Goal: Information Seeking & Learning: Learn about a topic

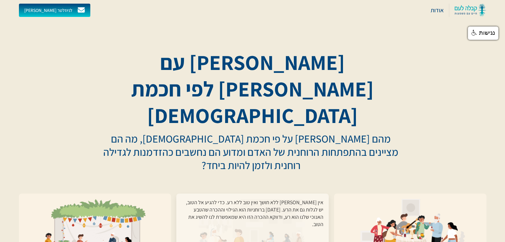
click at [304, 199] on div "אין אור ללא חושך ואין טוב ללא רע. כדי להגיע אל הטוב, יש לגלות גם את הרע. יום הכ…" at bounding box center [253, 235] width 142 height 72
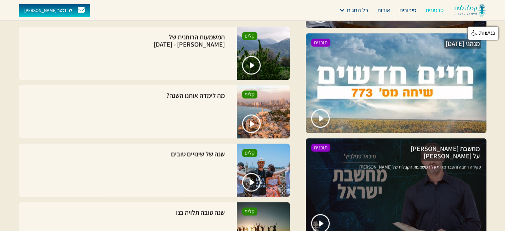
scroll to position [837, 0]
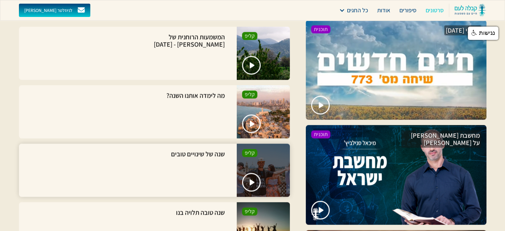
click at [140, 184] on div "שנה של שינויים טובים קליפ" at bounding box center [154, 169] width 271 height 53
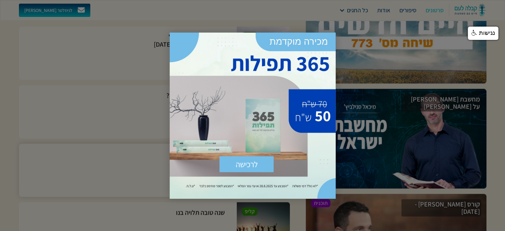
scroll to position [943, 0]
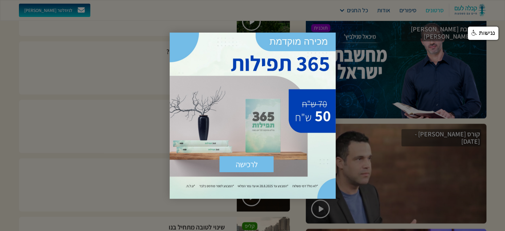
click at [101, 127] on div at bounding box center [252, 115] width 505 height 231
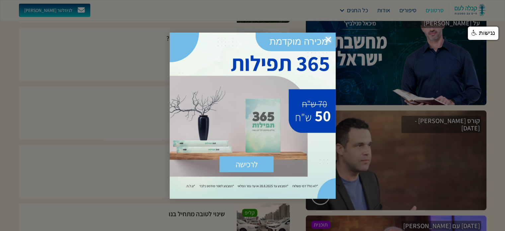
click at [329, 38] on span "×" at bounding box center [328, 40] width 15 height 15
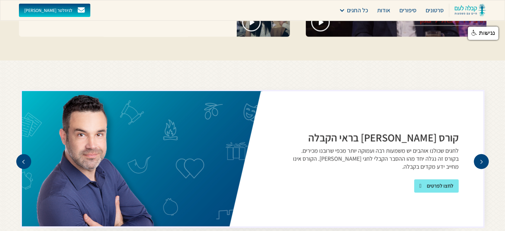
scroll to position [1235, 0]
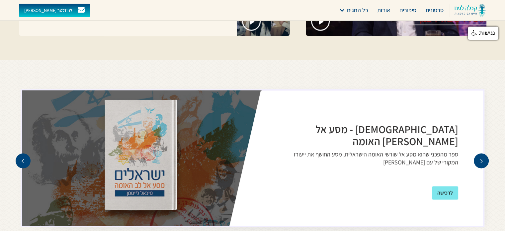
click at [28, 153] on div "previous slide" at bounding box center [23, 160] width 15 height 15
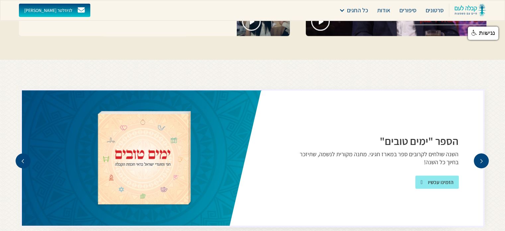
click at [27, 153] on div "previous slide" at bounding box center [23, 160] width 15 height 15
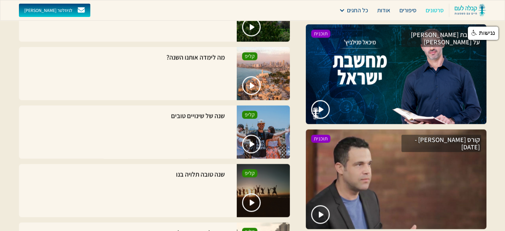
scroll to position [930, 0]
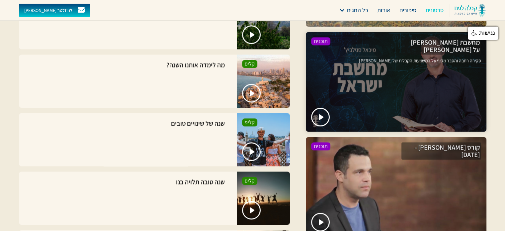
click at [348, 52] on div at bounding box center [396, 82] width 181 height 100
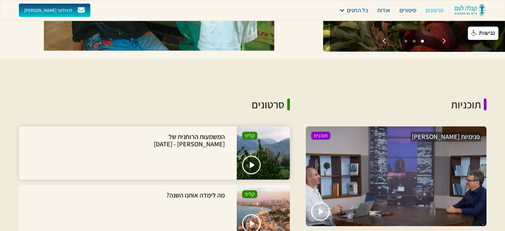
scroll to position [624, 0]
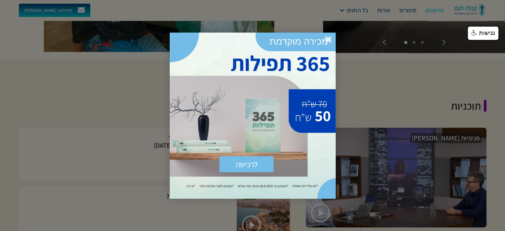
click at [328, 38] on span "×" at bounding box center [328, 40] width 15 height 15
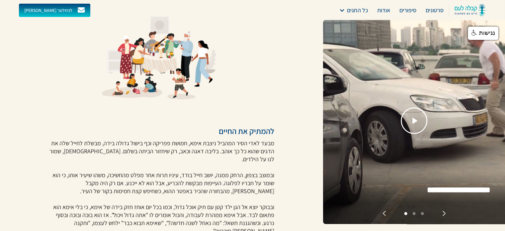
scroll to position [0, 0]
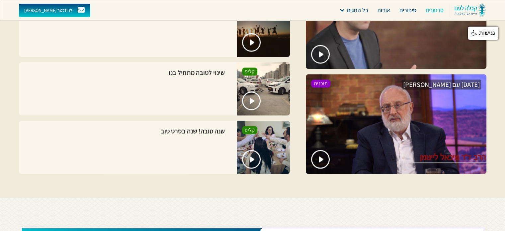
scroll to position [1102, 0]
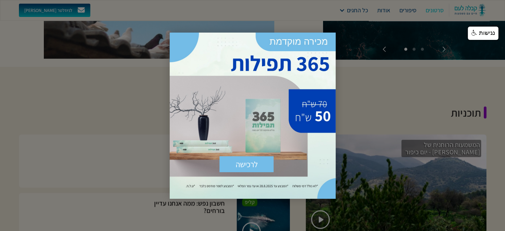
scroll to position [1434, 0]
click at [328, 38] on span "×" at bounding box center [328, 40] width 15 height 15
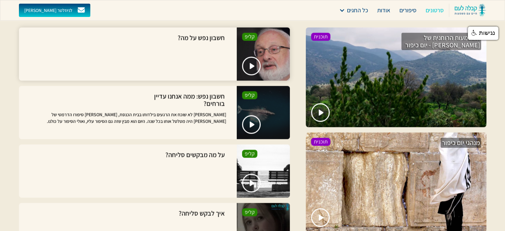
scroll to position [1554, 0]
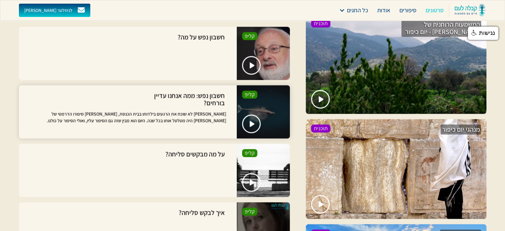
click at [111, 122] on p "[PERSON_NAME] לא שוכח את הרגעים בילדותו בבית הכנסת, [PERSON_NAME] סיפורו הדרמטי…" at bounding box center [125, 119] width 202 height 19
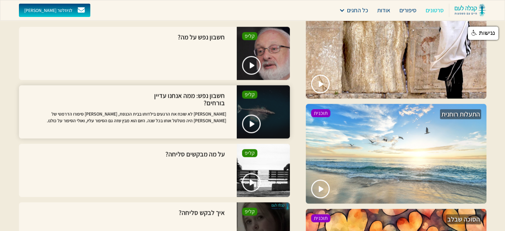
scroll to position [1673, 0]
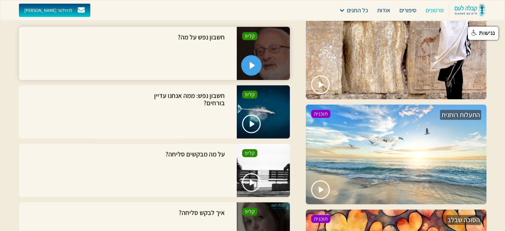
click at [251, 64] on img "open lightbox" at bounding box center [252, 65] width 6 height 7
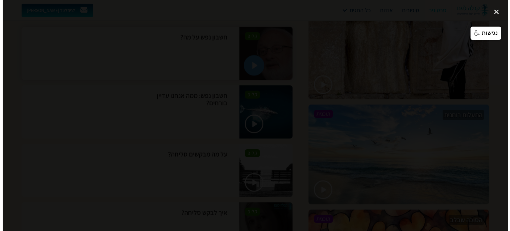
scroll to position [1673, 0]
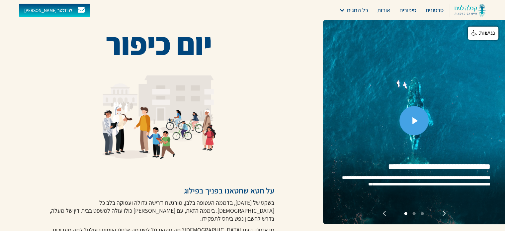
click at [413, 121] on link "open lightbox" at bounding box center [413, 120] width 29 height 29
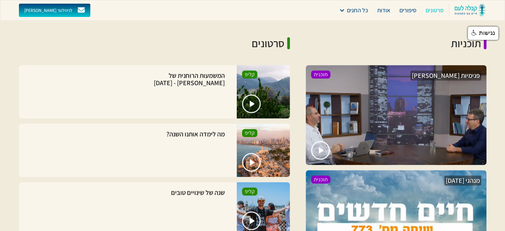
scroll to position [704, 0]
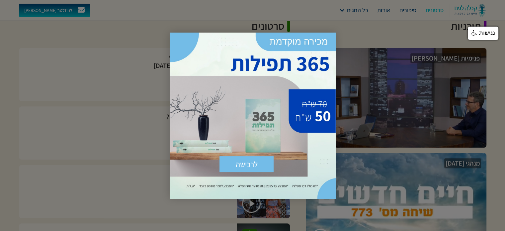
click at [251, 133] on div "לרכישה שלח × https://sefer.kab.co.il/products/365-%D7%AA%D7%A4%D7%99%D7%9C%D7%9…" at bounding box center [253, 116] width 166 height 166
click at [328, 42] on span "×" at bounding box center [328, 40] width 15 height 15
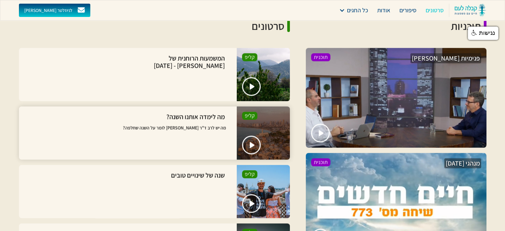
click at [269, 106] on div at bounding box center [263, 132] width 53 height 53
click at [251, 141] on img "open lightbox" at bounding box center [252, 144] width 6 height 7
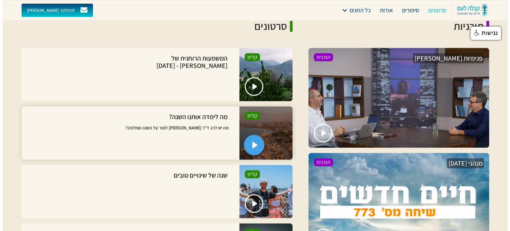
scroll to position [704, 0]
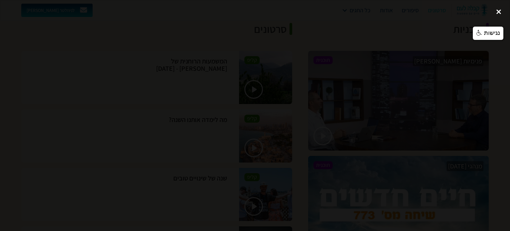
click at [496, 10] on div "close lightbox" at bounding box center [498, 12] width 23 height 15
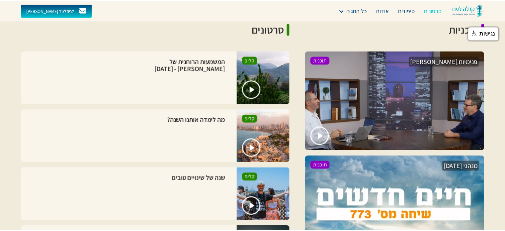
scroll to position [704, 0]
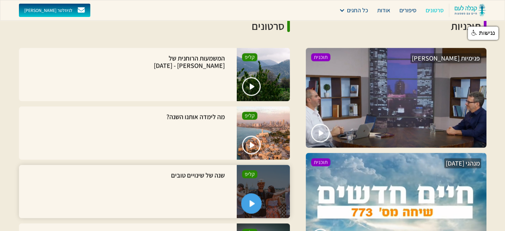
click at [250, 193] on link "open lightbox" at bounding box center [251, 203] width 21 height 21
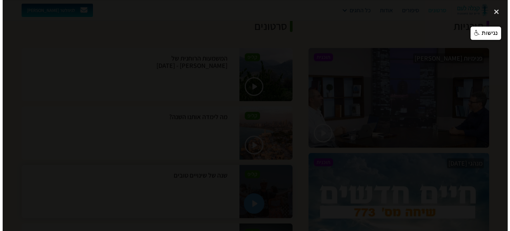
scroll to position [704, 0]
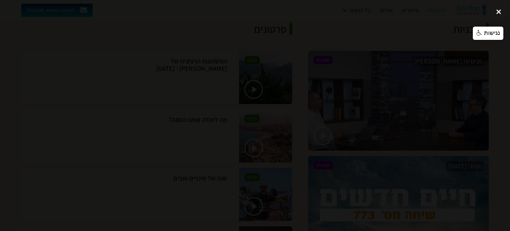
click at [498, 12] on div "close lightbox" at bounding box center [498, 12] width 23 height 15
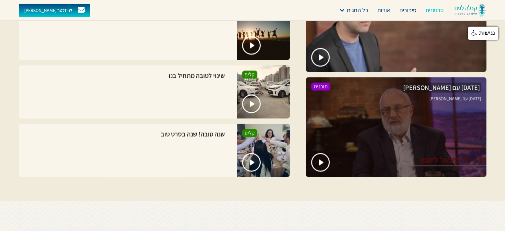
scroll to position [1102, 0]
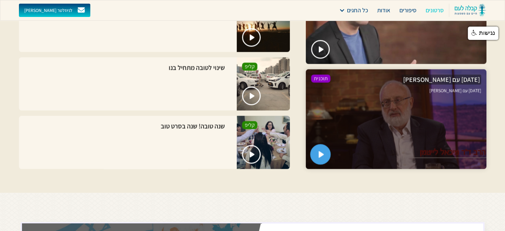
click at [321, 151] on img "open lightbox" at bounding box center [321, 154] width 6 height 7
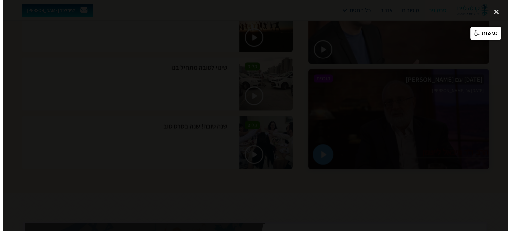
scroll to position [1102, 0]
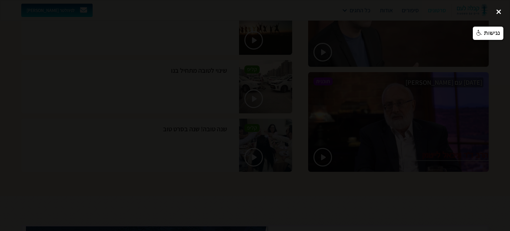
click at [499, 10] on div "close lightbox" at bounding box center [498, 12] width 23 height 15
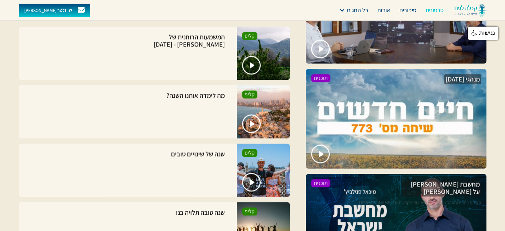
scroll to position [770, 0]
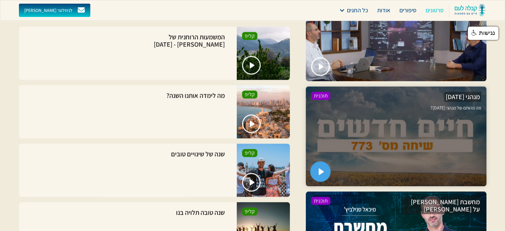
click at [321, 168] on img "open lightbox" at bounding box center [321, 171] width 6 height 7
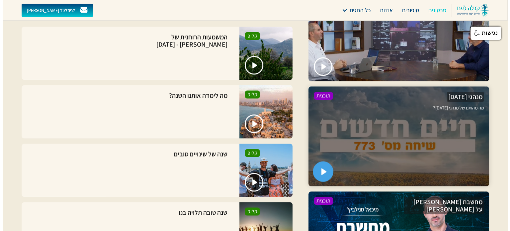
scroll to position [770, 0]
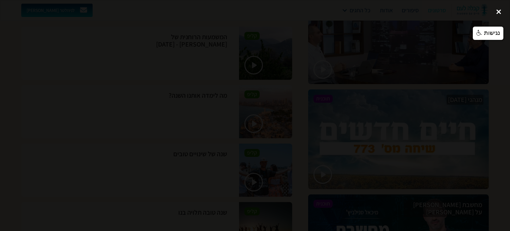
click at [499, 10] on div "close lightbox" at bounding box center [498, 12] width 23 height 15
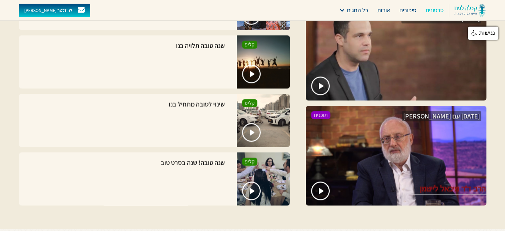
scroll to position [1076, 0]
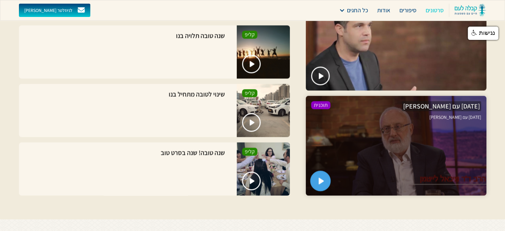
click at [317, 170] on link "open lightbox" at bounding box center [320, 180] width 21 height 21
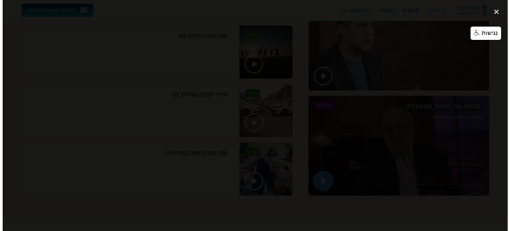
scroll to position [1075, 0]
